Goal: Information Seeking & Learning: Learn about a topic

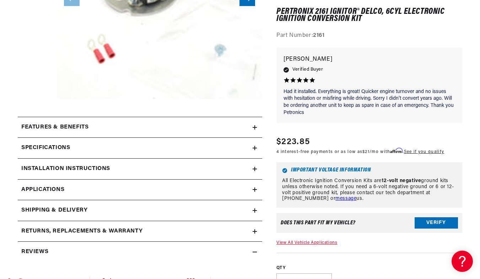
scroll to position [228, 0]
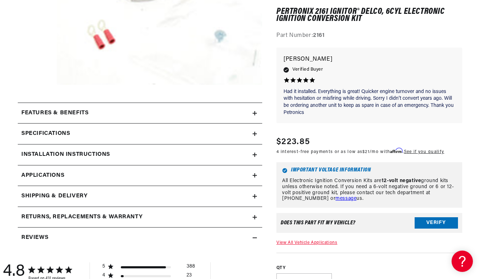
click at [92, 160] on h2 "Installation instructions" at bounding box center [65, 154] width 89 height 9
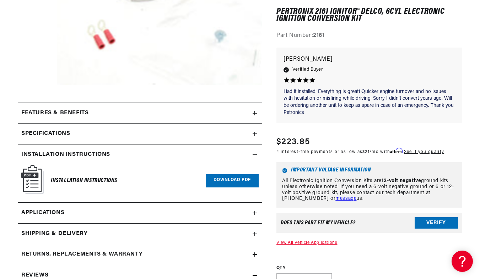
scroll to position [0, 266]
click at [73, 139] on div "Specifications" at bounding box center [135, 133] width 235 height 9
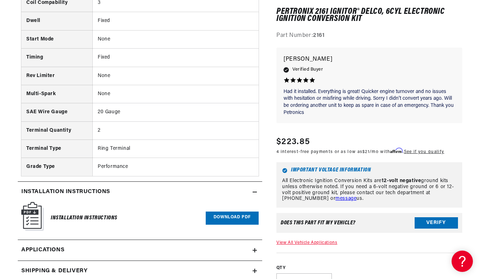
scroll to position [483, 0]
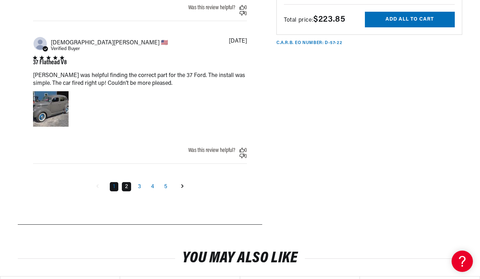
scroll to position [0, 0]
click at [126, 192] on link "2" at bounding box center [126, 186] width 9 height 9
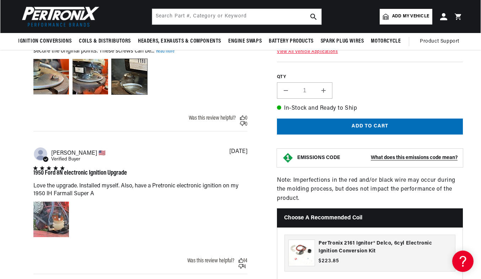
scroll to position [0, 266]
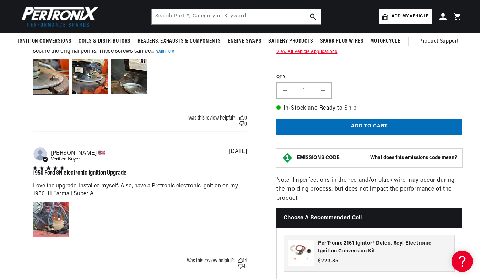
click at [54, 95] on div "Image of Review by Robert T. on April 15, 23 number 1" at bounding box center [51, 77] width 36 height 36
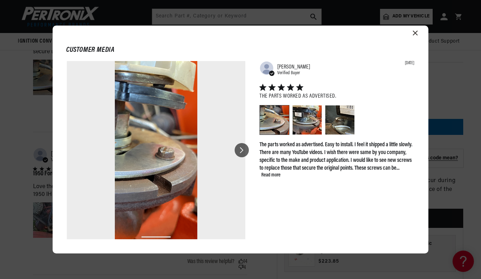
click at [240, 151] on icon at bounding box center [242, 151] width 4 height 6
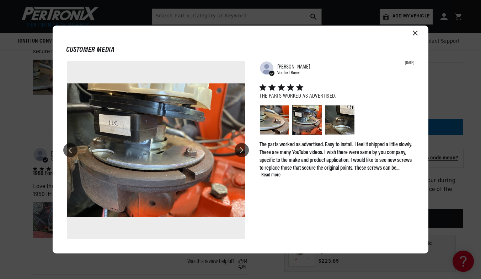
scroll to position [0, 0]
click at [241, 152] on icon at bounding box center [242, 151] width 4 height 6
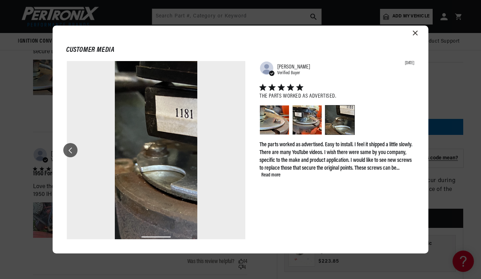
scroll to position [0, 266]
click at [415, 32] on icon "Close modal" at bounding box center [415, 33] width 5 height 5
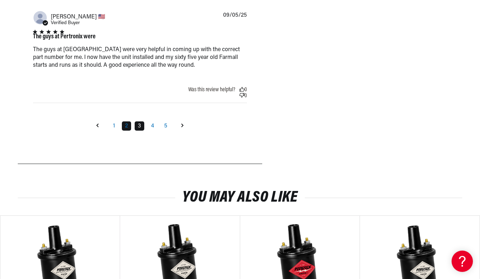
scroll to position [0, 0]
click at [142, 131] on link "3" at bounding box center [140, 126] width 10 height 9
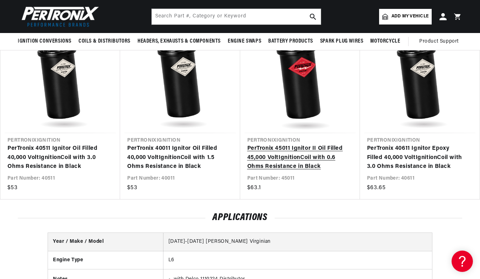
click at [300, 172] on link "PerTronix 45011 Ignitor II Oil Filled 45,000 Volt Ignition Coil with 0.6 Ohms R…" at bounding box center [296, 157] width 98 height 27
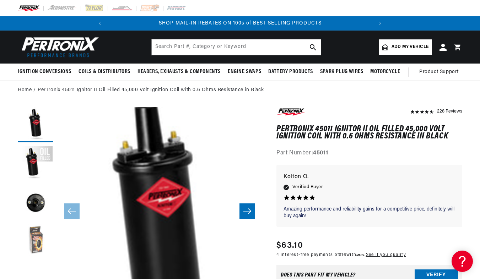
click at [35, 240] on button "Load image 4 in gallery view" at bounding box center [36, 242] width 36 height 36
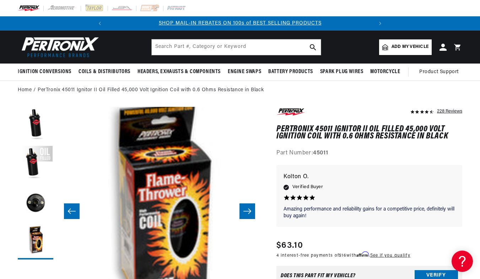
click at [433, 271] on button "Verify" at bounding box center [436, 276] width 43 height 11
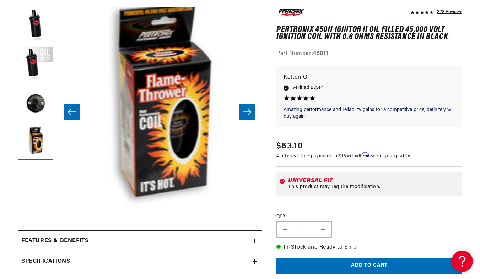
click at [362, 184] on div "This product may require modification." at bounding box center [373, 187] width 171 height 6
click at [73, 111] on icon "Slide left" at bounding box center [72, 111] width 9 height 7
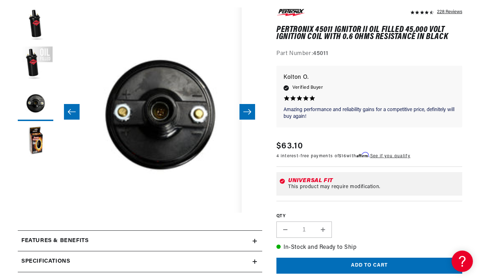
click at [73, 111] on icon "Slide left" at bounding box center [72, 111] width 9 height 7
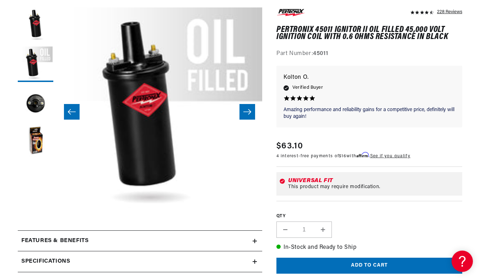
click at [73, 111] on icon "Slide left" at bounding box center [72, 111] width 9 height 7
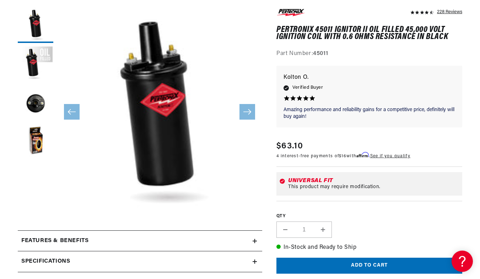
click at [73, 111] on icon "Slide left" at bounding box center [72, 111] width 9 height 7
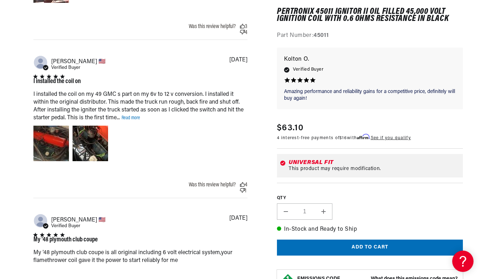
scroll to position [704, 0]
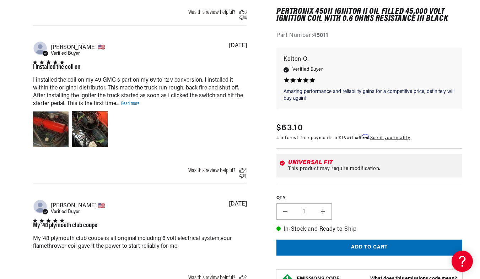
click at [94, 147] on div "Image of Review by Alfonso D. on December 12, 23 number 2" at bounding box center [90, 130] width 36 height 36
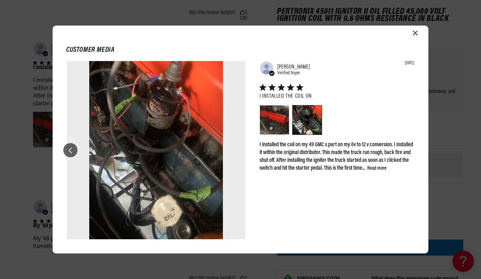
scroll to position [0, 266]
click at [161, 139] on img at bounding box center [156, 150] width 134 height 178
click at [367, 171] on link "Read more" at bounding box center [376, 168] width 19 height 5
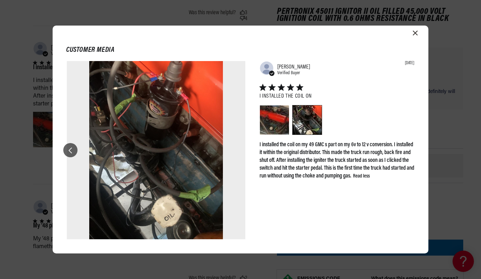
click at [416, 32] on icon "Close modal" at bounding box center [415, 33] width 5 height 5
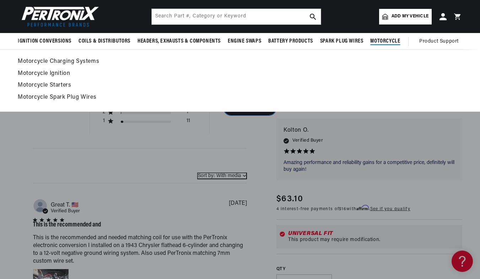
scroll to position [0, 0]
